Goal: Task Accomplishment & Management: Manage account settings

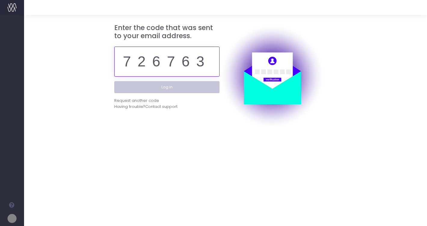
type input "726763"
click at [167, 87] on button "Log in" at bounding box center [166, 87] width 105 height 12
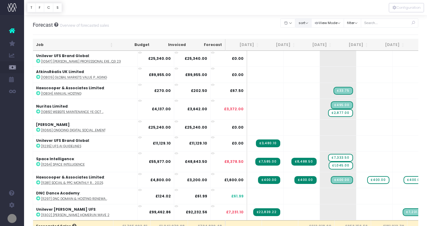
click at [309, 23] on button "sort" at bounding box center [303, 22] width 17 height 9
click at [311, 43] on link "Sort by Client Name Asc" at bounding box center [318, 45] width 47 height 10
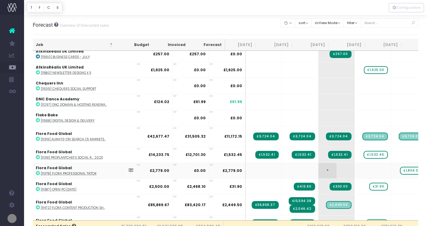
scroll to position [0, 2]
click at [38, 207] on icon at bounding box center [38, 207] width 4 height 4
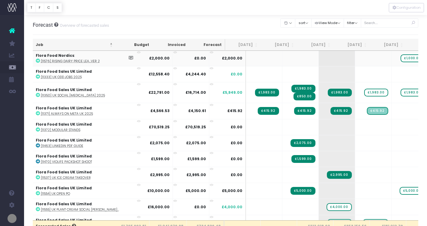
scroll to position [463, 1]
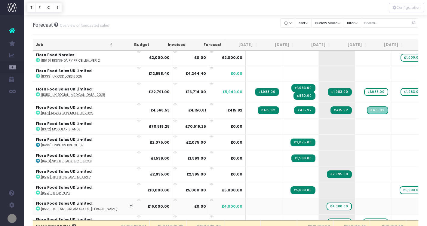
click at [38, 207] on icon at bounding box center [38, 208] width 4 height 4
click at [326, 205] on span "£4,000.00" at bounding box center [338, 207] width 25 height 8
click at [245, 11] on div at bounding box center [225, 7] width 403 height 15
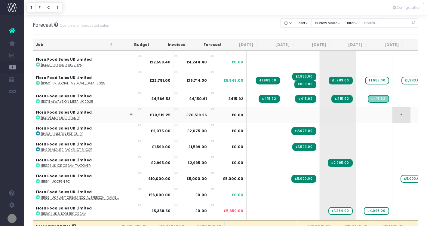
scroll to position [478, 0]
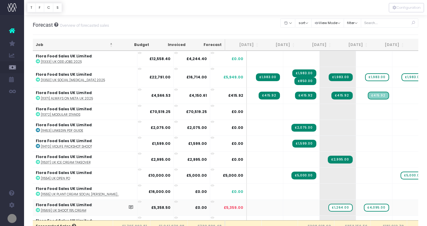
click at [37, 209] on icon at bounding box center [38, 210] width 4 height 4
click at [328, 206] on span "£1,264.00" at bounding box center [340, 208] width 24 height 8
click at [360, 206] on div at bounding box center [213, 113] width 427 height 226
click at [364, 205] on span "£4,095.00" at bounding box center [376, 208] width 25 height 8
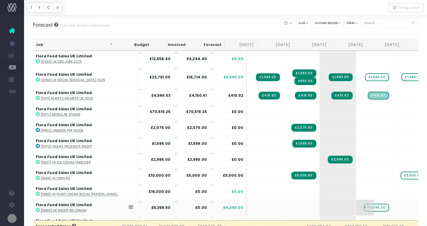
click at [364, 205] on span "£4,095.00" at bounding box center [376, 208] width 25 height 8
type input "2695"
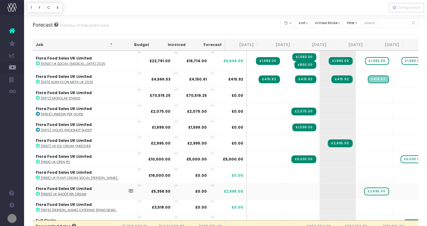
scroll to position [0, 0]
click at [37, 208] on icon at bounding box center [38, 210] width 4 height 4
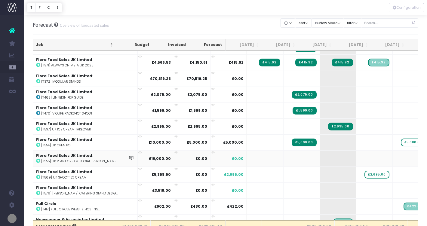
scroll to position [521, 0]
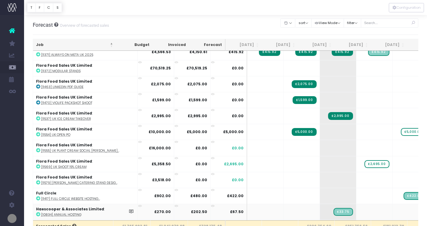
click at [39, 212] on icon at bounding box center [38, 214] width 4 height 4
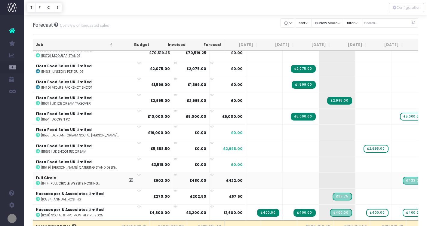
scroll to position [538, 1]
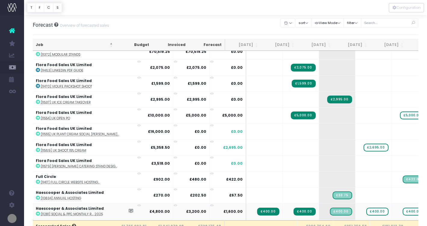
click at [39, 212] on icon at bounding box center [38, 214] width 4 height 4
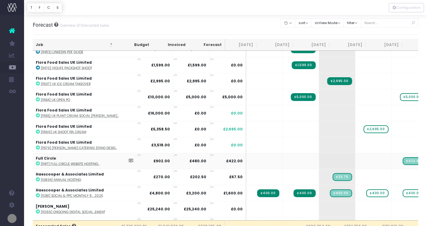
scroll to position [557, 1]
click at [38, 209] on icon at bounding box center [38, 211] width 4 height 4
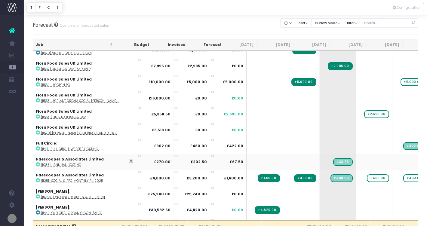
scroll to position [572, 0]
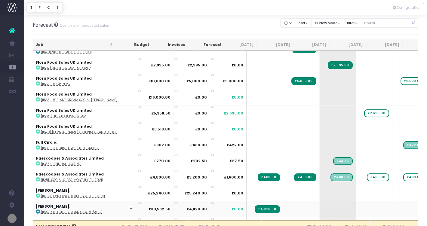
click at [38, 210] on icon at bounding box center [38, 211] width 4 height 4
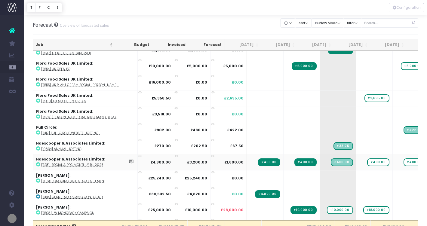
scroll to position [587, 0]
click at [38, 211] on icon at bounding box center [38, 212] width 4 height 4
click at [327, 208] on span "£10,000.00" at bounding box center [340, 210] width 26 height 8
click at [363, 209] on span "£18,000.00" at bounding box center [376, 210] width 26 height 8
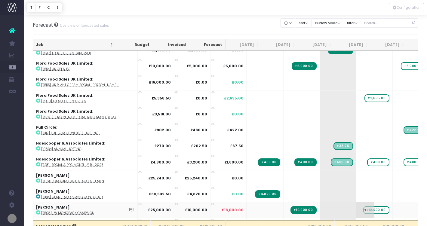
click at [363, 209] on span "£18,000.00" at bounding box center [376, 210] width 26 height 8
type input "10000"
click at [392, 208] on span "+" at bounding box center [401, 210] width 18 height 16
click at [356, 191] on body "Oh my... this is bad. wayahead wasn't able to load this page. Please contact su…" at bounding box center [213, 113] width 427 height 226
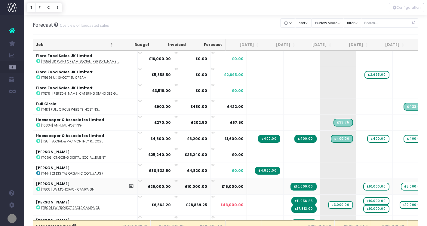
scroll to position [607, 0]
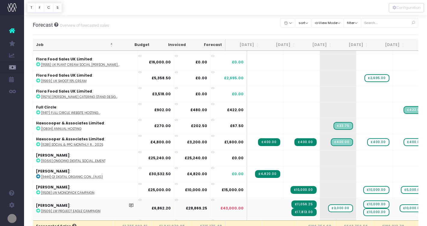
click at [38, 209] on icon at bounding box center [38, 211] width 4 height 4
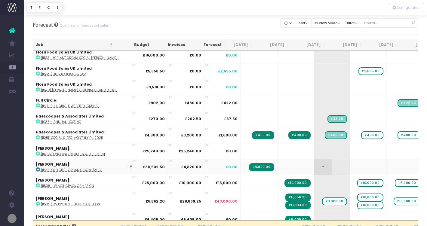
scroll to position [0, 9]
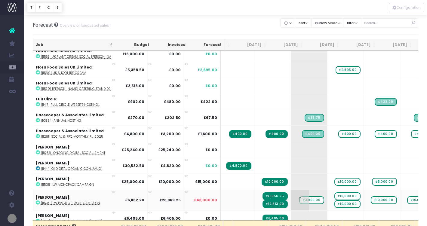
click at [299, 198] on span "£3,000.00" at bounding box center [311, 200] width 25 height 8
click at [407, 197] on span "£10,000.00" at bounding box center [420, 200] width 26 height 8
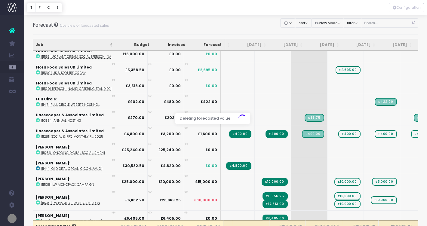
click at [330, 192] on div at bounding box center [213, 113] width 427 height 226
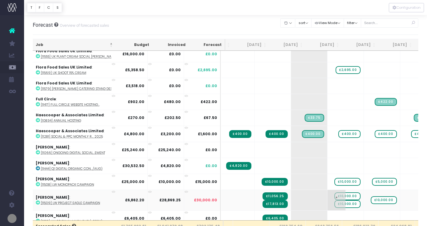
click at [334, 193] on span "£10,000.00" at bounding box center [347, 196] width 26 height 8
click at [334, 199] on span "£10,000.00" at bounding box center [347, 200] width 26 height 8
type input "3381"
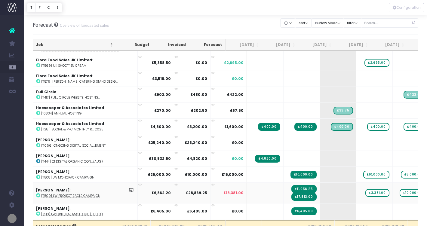
scroll to position [624, 0]
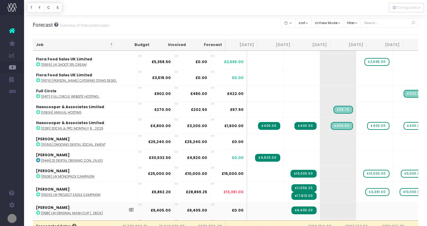
click at [38, 211] on icon at bounding box center [38, 213] width 4 height 4
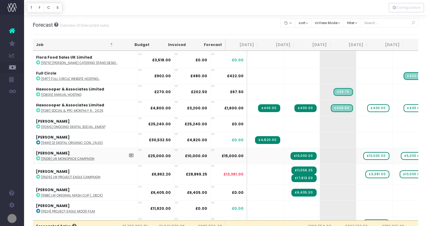
scroll to position [643, 0]
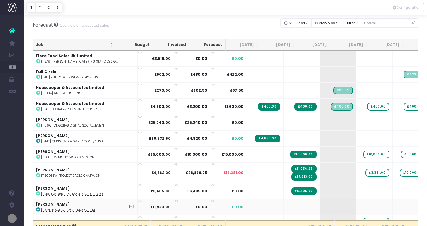
click at [38, 207] on icon at bounding box center [38, 209] width 4 height 4
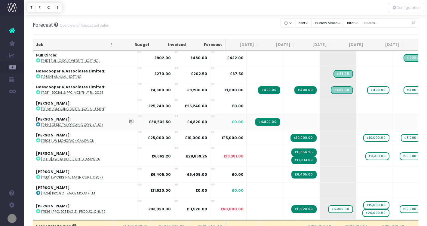
scroll to position [660, 0]
click at [38, 209] on icon at bounding box center [38, 211] width 4 height 4
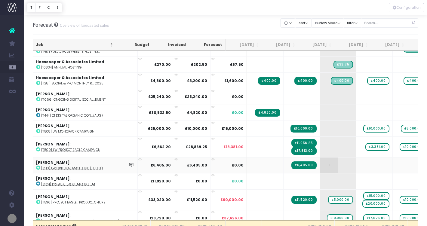
scroll to position [672, 0]
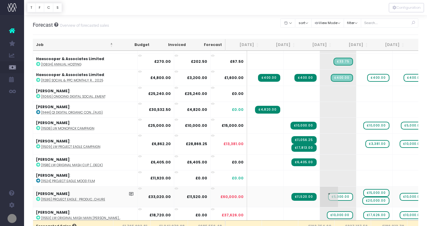
click at [328, 194] on span "£5,000.00" at bounding box center [340, 197] width 25 height 8
click at [363, 189] on span "£15,000.00" at bounding box center [376, 193] width 26 height 8
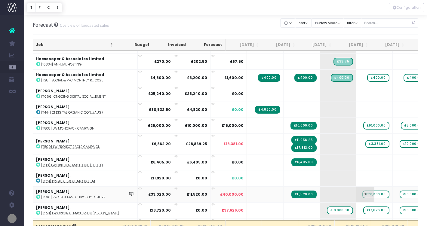
click at [362, 194] on span "£20,000.00" at bounding box center [375, 195] width 27 height 8
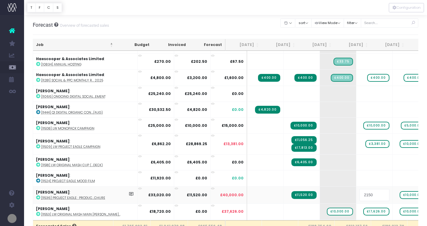
type input "21500"
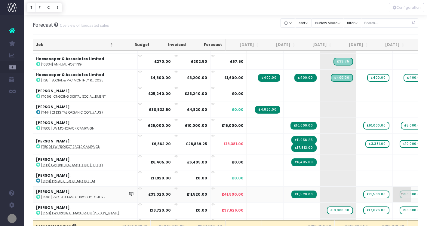
click at [399, 191] on span "£10,000.00" at bounding box center [412, 195] width 26 height 8
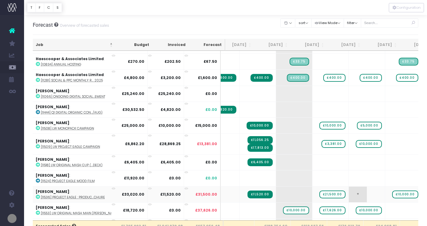
scroll to position [672, 51]
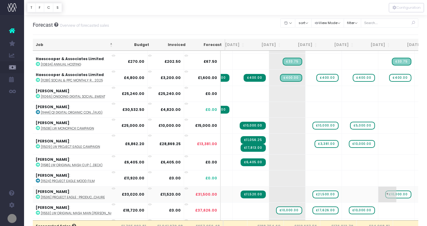
click at [385, 193] on span "£10,000.00" at bounding box center [398, 195] width 26 height 8
click at [342, 190] on td "+" at bounding box center [360, 194] width 36 height 16
click at [342, 191] on span "+" at bounding box center [351, 195] width 18 height 16
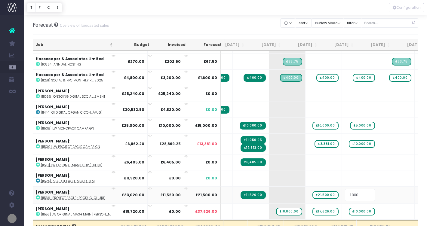
type input "10000"
click at [380, 191] on body "Oh my... this is bad. wayahead wasn't able to load this page. Please contact su…" at bounding box center [213, 113] width 427 height 226
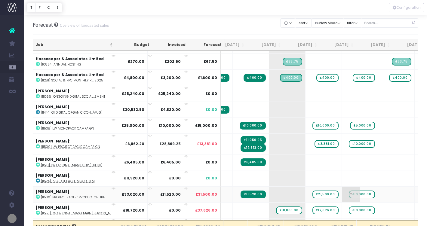
click at [342, 191] on span "+" at bounding box center [351, 195] width 18 height 16
click at [377, 187] on body "Oh my... this is bad. wayahead wasn't able to load this page. Please contact su…" at bounding box center [213, 113] width 427 height 226
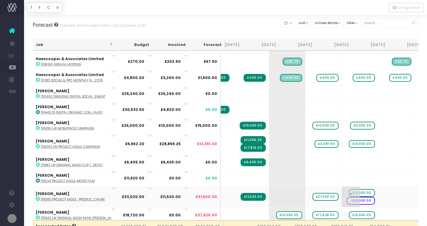
click at [347, 197] on span "-£10,000.00" at bounding box center [361, 201] width 28 height 8
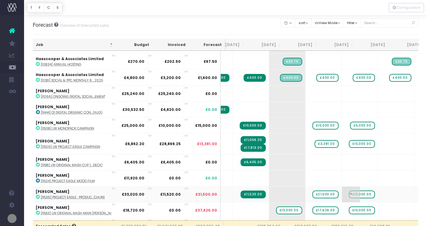
click at [349, 192] on span "£10,000.00" at bounding box center [362, 195] width 26 height 8
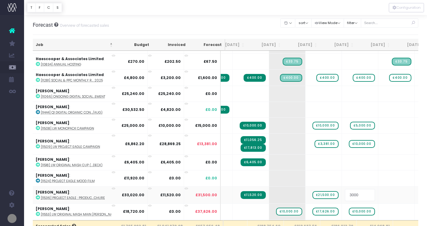
type input "30000"
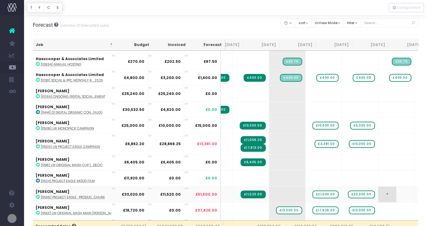
click at [378, 192] on span "+" at bounding box center [387, 195] width 18 height 16
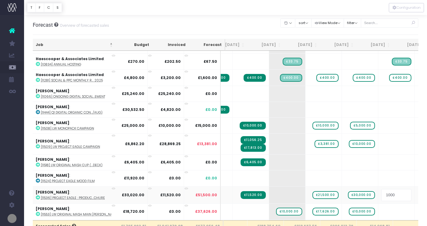
type input "10000"
click at [411, 192] on body "Oh my... this is bad. wayahead wasn't able to load this page. Please contact su…" at bounding box center [213, 113] width 427 height 226
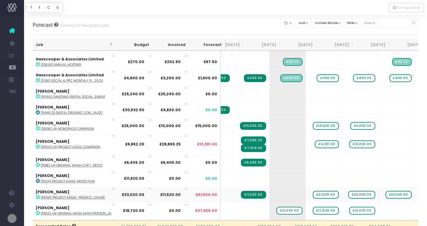
scroll to position [671, 50]
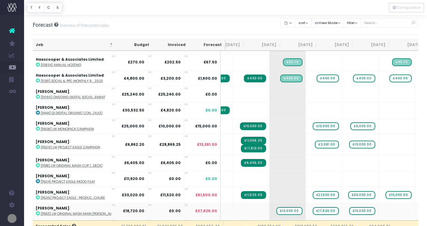
click at [39, 211] on icon at bounding box center [38, 213] width 4 height 4
click at [276, 209] on span "£10,000.00" at bounding box center [289, 211] width 26 height 8
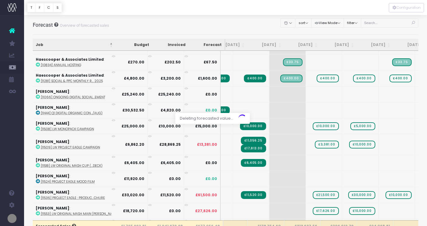
click at [305, 208] on div at bounding box center [213, 113] width 427 height 226
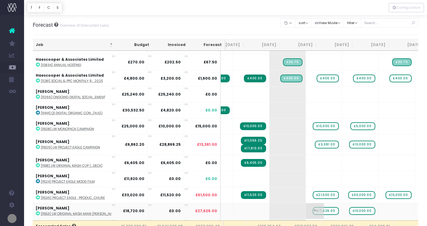
click at [313, 209] on span "£17,626.00" at bounding box center [326, 211] width 26 height 8
type input "21134"
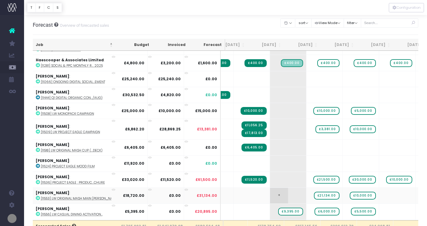
scroll to position [0, 50]
click at [38, 212] on icon at bounding box center [38, 214] width 4 height 4
click at [278, 209] on span "£9,395.00" at bounding box center [290, 212] width 25 height 8
click at [251, 11] on div at bounding box center [225, 7] width 403 height 15
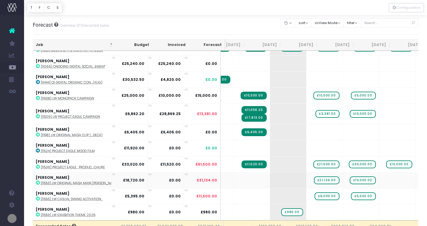
scroll to position [702, 50]
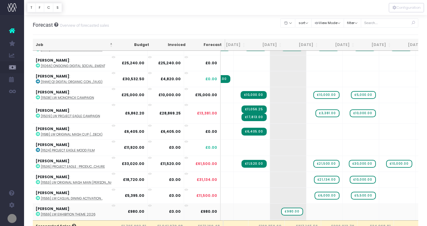
click at [38, 212] on icon at bounding box center [38, 214] width 4 height 4
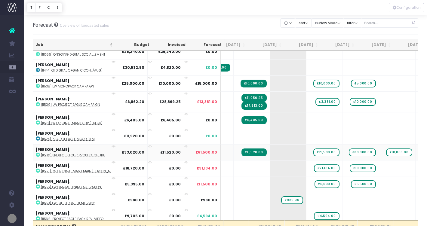
scroll to position [716, 50]
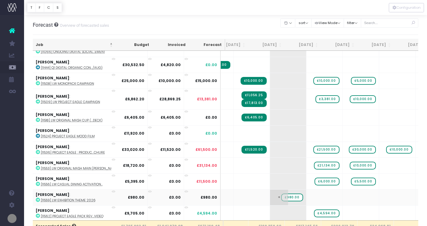
click at [281, 195] on span "£980.00" at bounding box center [292, 198] width 22 height 8
click at [38, 214] on icon at bounding box center [38, 216] width 4 height 4
click at [314, 211] on span "£4,594.00" at bounding box center [326, 213] width 25 height 8
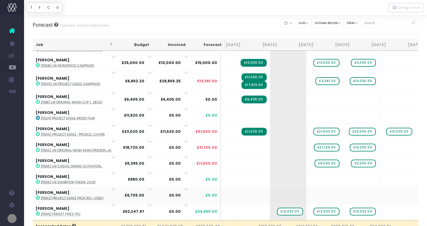
scroll to position [735, 50]
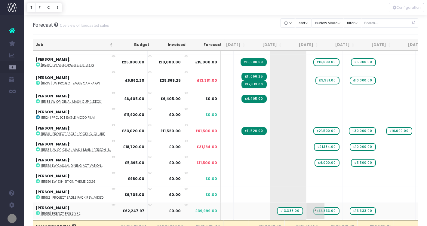
click at [313, 209] on span "£13,333.00" at bounding box center [326, 211] width 26 height 8
click at [350, 208] on span "£13,333.00" at bounding box center [363, 211] width 26 height 8
click at [277, 208] on span "£13,333.00" at bounding box center [290, 211] width 26 height 8
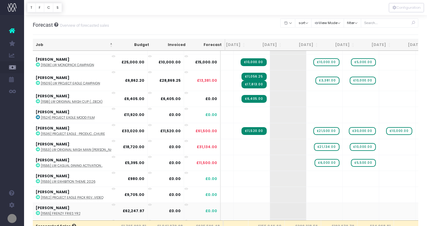
click at [39, 212] on icon at bounding box center [38, 213] width 4 height 4
click at [246, 0] on div at bounding box center [225, 7] width 403 height 15
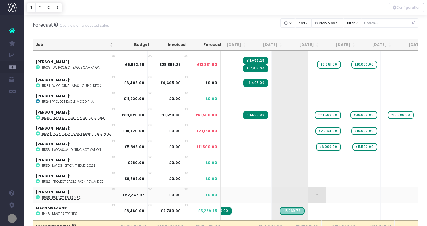
scroll to position [0, 48]
click at [37, 211] on icon at bounding box center [38, 213] width 4 height 4
click at [39, 147] on icon at bounding box center [38, 149] width 4 height 4
click at [37, 211] on icon at bounding box center [38, 213] width 4 height 4
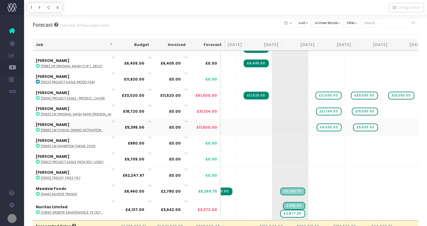
scroll to position [0, 48]
click at [38, 210] on icon at bounding box center [38, 212] width 4 height 4
click at [308, 203] on span "+" at bounding box center [317, 210] width 18 height 20
type input "1686"
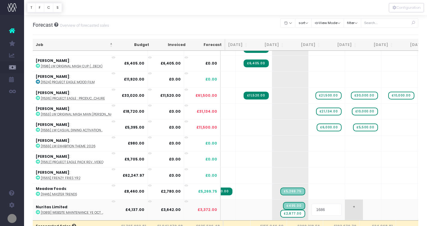
click at [348, 207] on body "Oh my... this is bad. wayahead wasn't able to load this page. Please contact su…" at bounding box center [213, 113] width 427 height 226
click at [345, 204] on span "+" at bounding box center [354, 210] width 18 height 20
type input "3642"
click at [389, 207] on body "Oh my... this is bad. wayahead wasn't able to load this page. Please contact su…" at bounding box center [213, 113] width 427 height 226
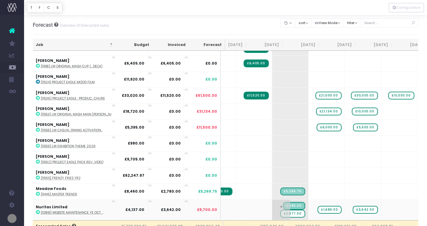
click at [280, 211] on span "£2,877.00" at bounding box center [292, 214] width 25 height 8
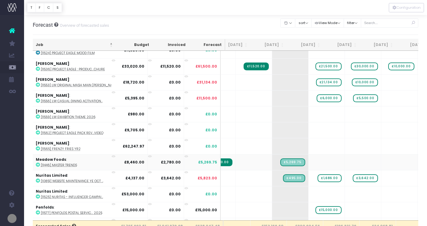
scroll to position [801, 48]
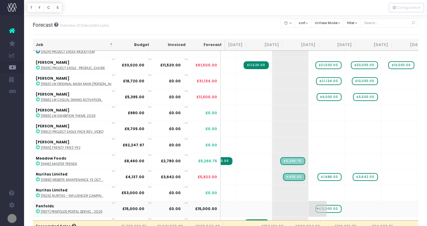
click at [315, 205] on span "£15,000.00" at bounding box center [328, 209] width 26 height 8
type input "8000"
click at [38, 209] on icon at bounding box center [38, 211] width 4 height 4
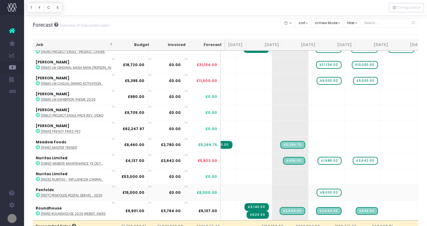
scroll to position [818, 48]
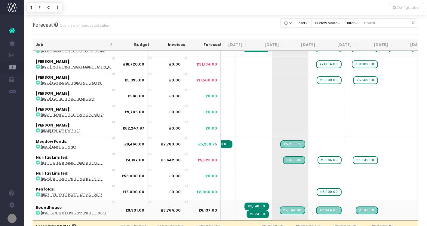
click at [39, 211] on icon at bounding box center [38, 213] width 4 height 4
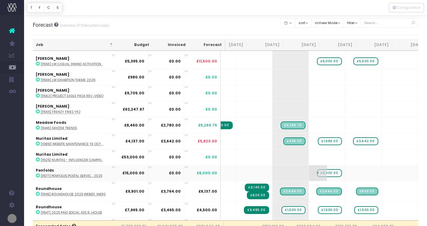
scroll to position [837, 47]
click at [282, 206] on span "£1,500.00" at bounding box center [294, 210] width 24 height 8
click at [38, 210] on icon at bounding box center [38, 212] width 4 height 4
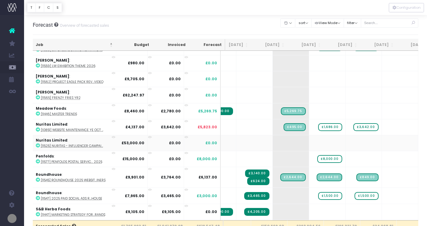
scroll to position [0, 47]
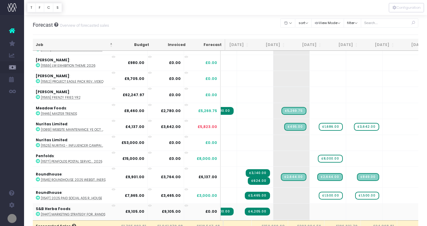
click at [37, 212] on icon at bounding box center [38, 214] width 4 height 4
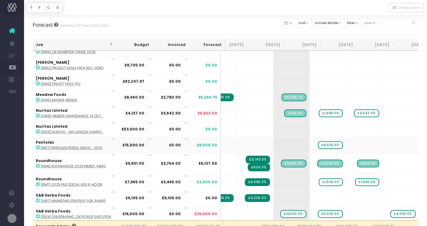
scroll to position [867, 47]
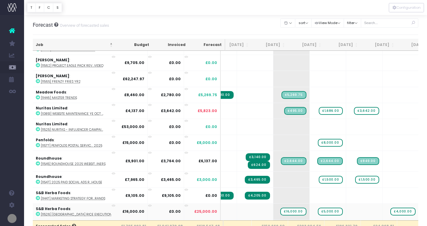
click at [38, 212] on icon at bounding box center [38, 214] width 4 height 4
click at [280, 209] on span "£16,000.00" at bounding box center [293, 211] width 26 height 8
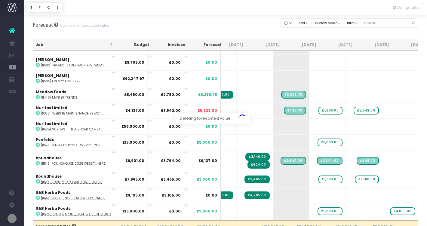
click at [232, 26] on div "Forecast Overview of forecasted sales Clear Filters Hide Jun 2025 Jul 2025 Aug …" at bounding box center [226, 25] width 386 height 20
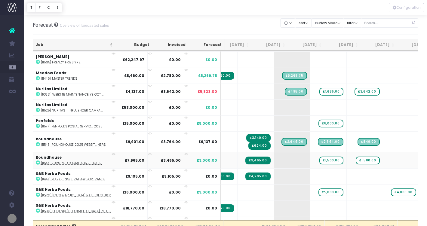
scroll to position [0, 46]
click at [38, 209] on icon at bounding box center [38, 211] width 4 height 4
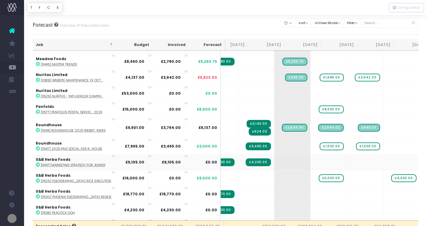
scroll to position [901, 46]
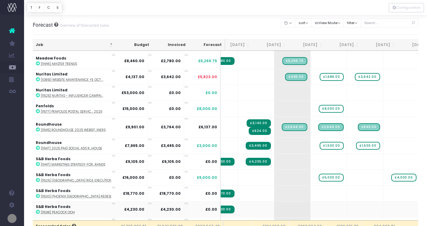
click at [37, 210] on icon at bounding box center [38, 212] width 4 height 4
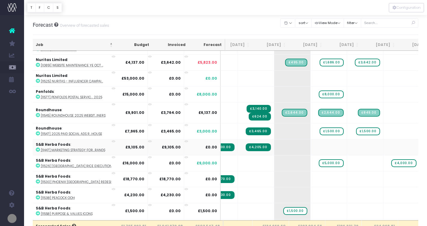
scroll to position [916, 46]
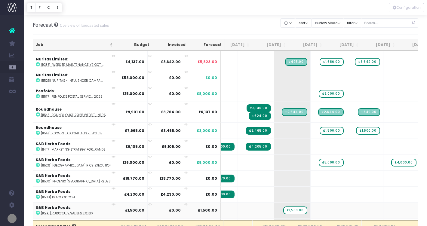
click at [38, 211] on icon at bounding box center [38, 213] width 4 height 4
drag, startPoint x: 278, startPoint y: 206, endPoint x: 312, endPoint y: 205, distance: 33.4
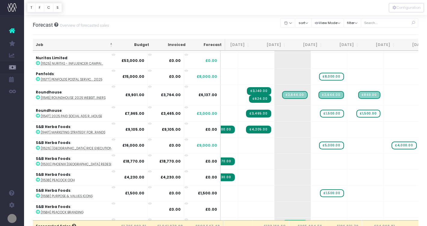
scroll to position [0, 45]
click at [38, 210] on icon at bounding box center [38, 212] width 4 height 4
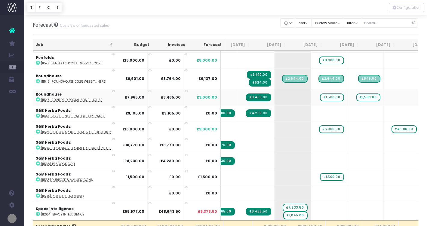
scroll to position [0, 45]
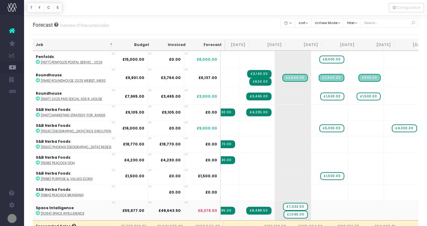
click at [38, 211] on icon at bounding box center [38, 213] width 4 height 4
click at [283, 203] on span "£7,333.50" at bounding box center [295, 207] width 25 height 8
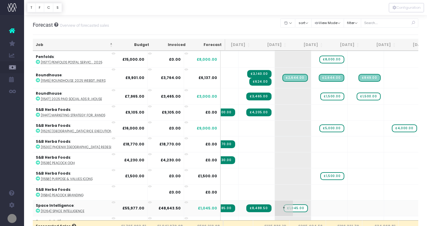
click at [283, 205] on span "£1,045.00" at bounding box center [295, 208] width 24 height 8
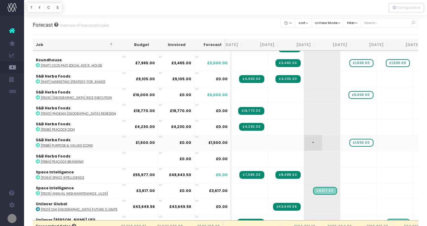
scroll to position [982, 16]
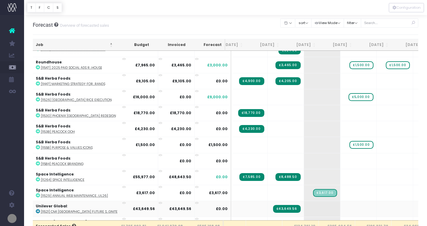
click at [36, 209] on icon at bounding box center [38, 211] width 4 height 4
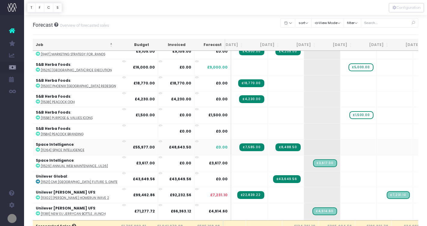
scroll to position [0, 16]
drag, startPoint x: 307, startPoint y: 206, endPoint x: 341, endPoint y: 205, distance: 34.6
drag, startPoint x: 384, startPoint y: 208, endPoint x: 344, endPoint y: 208, distance: 40.0
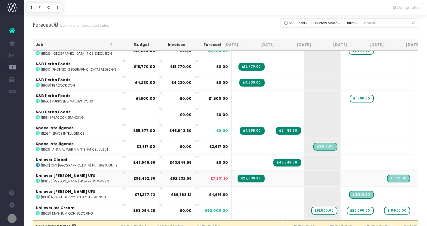
scroll to position [1030, 16]
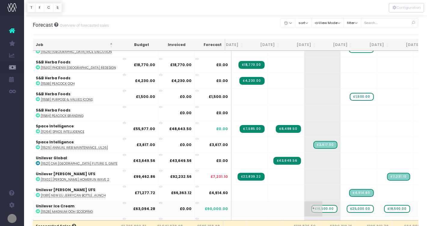
click at [311, 205] on span "£16,500.00" at bounding box center [324, 209] width 26 height 8
click at [37, 209] on icon at bounding box center [38, 211] width 4 height 4
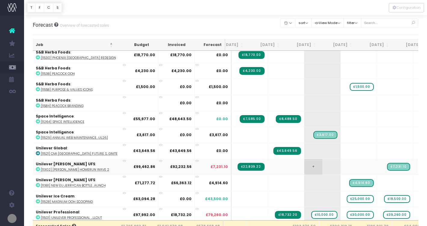
scroll to position [1041, 16]
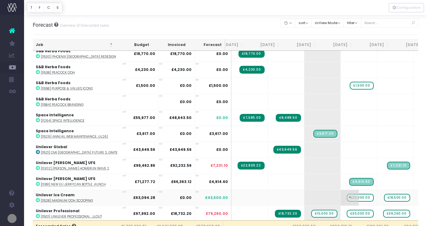
click at [347, 194] on span "£25,000.00" at bounding box center [360, 198] width 27 height 8
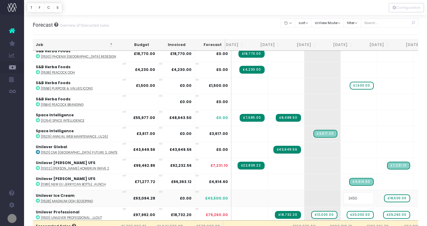
type input "34500"
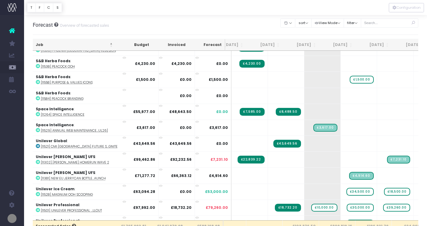
scroll to position [1048, 16]
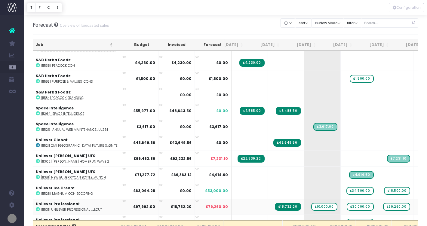
click at [38, 207] on icon at bounding box center [38, 209] width 4 height 4
